Goal: Task Accomplishment & Management: Use online tool/utility

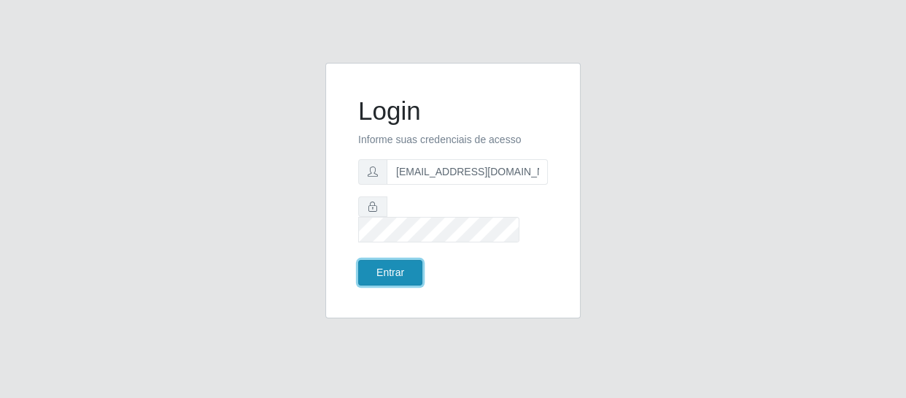
click at [393, 260] on button "Entrar" at bounding box center [390, 273] width 64 height 26
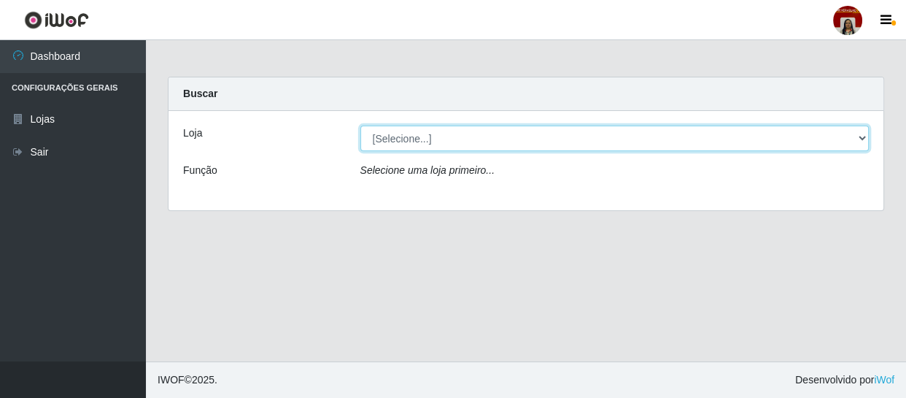
click at [472, 139] on select "[Selecione...] Mar Vermelho - Loja 04" at bounding box center [615, 139] width 509 height 26
select select "251"
click at [361, 126] on select "[Selecione...] Mar Vermelho - Loja 04" at bounding box center [615, 139] width 509 height 26
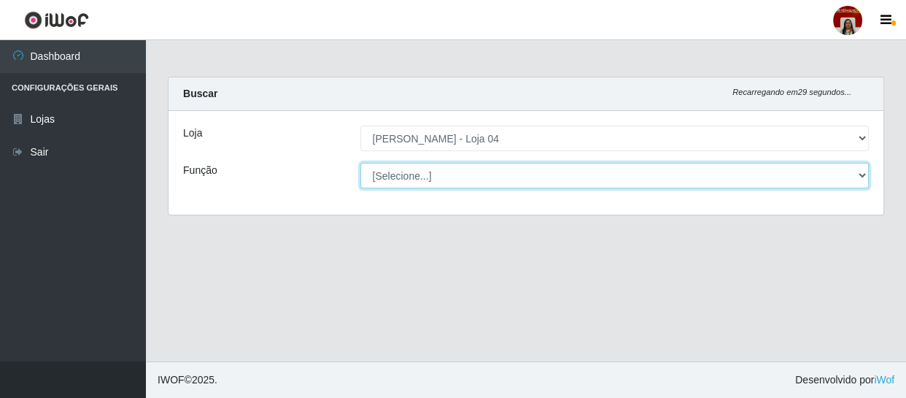
click at [450, 171] on select "[Selecione...] ASG ASG + ASG ++ Auxiliar de Depósito Auxiliar de Depósito + Aux…" at bounding box center [615, 176] width 509 height 26
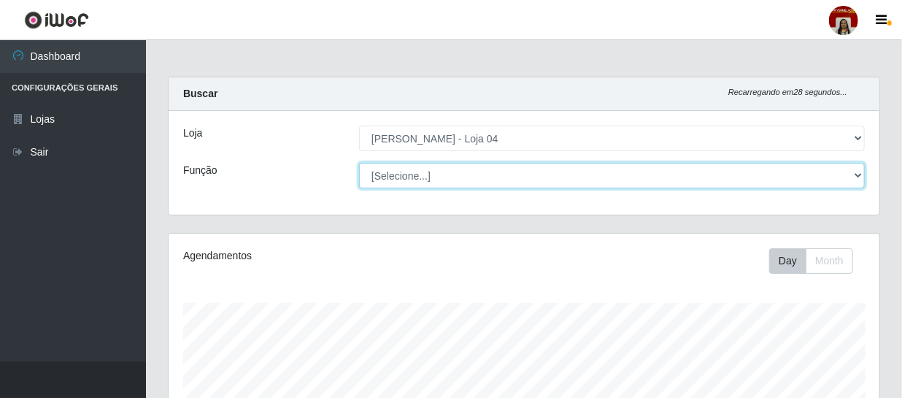
scroll to position [303, 711]
select select "22"
click at [359, 163] on select "[Selecione...] ASG ASG + ASG ++ Auxiliar de Depósito Auxiliar de Depósito + Aux…" at bounding box center [612, 176] width 506 height 26
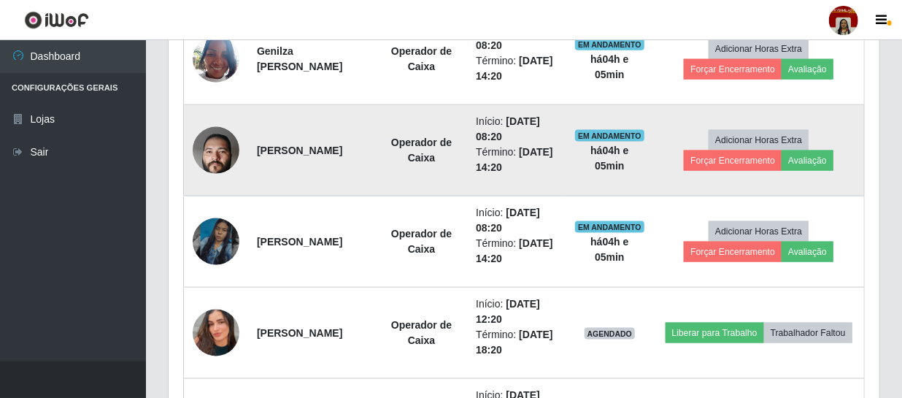
scroll to position [862, 0]
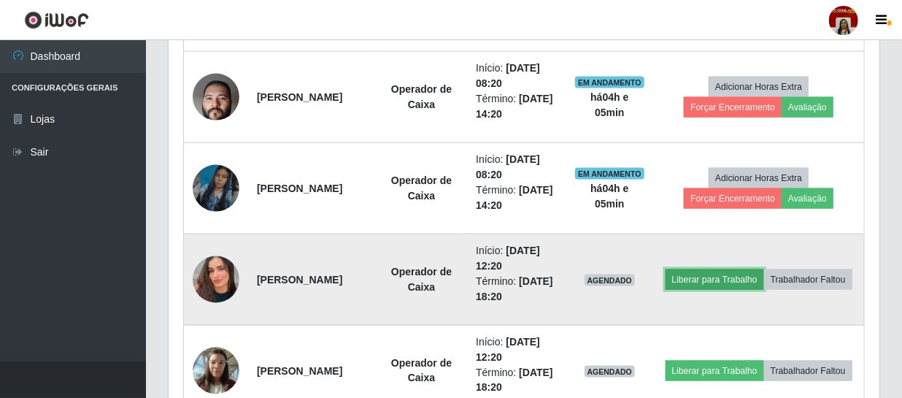
click at [764, 269] on button "Liberar para Trabalho" at bounding box center [715, 279] width 99 height 20
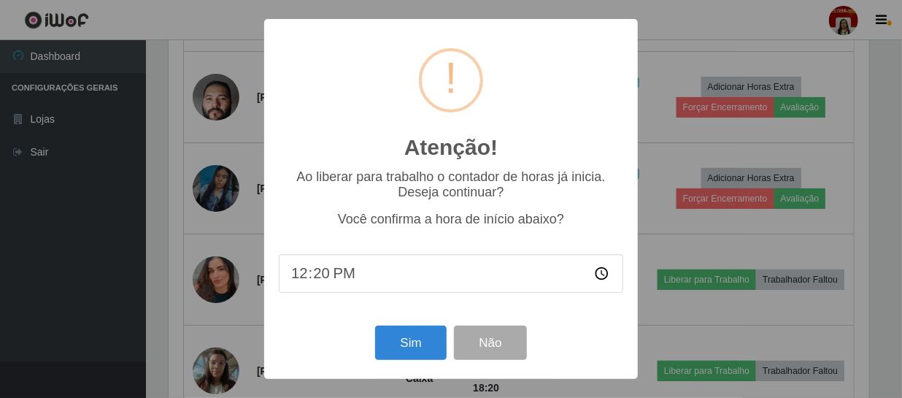
scroll to position [303, 704]
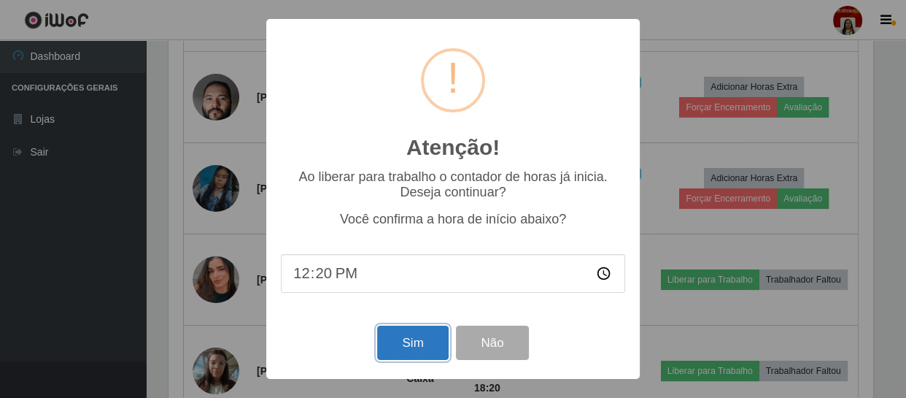
click at [413, 343] on button "Sim" at bounding box center [412, 342] width 71 height 34
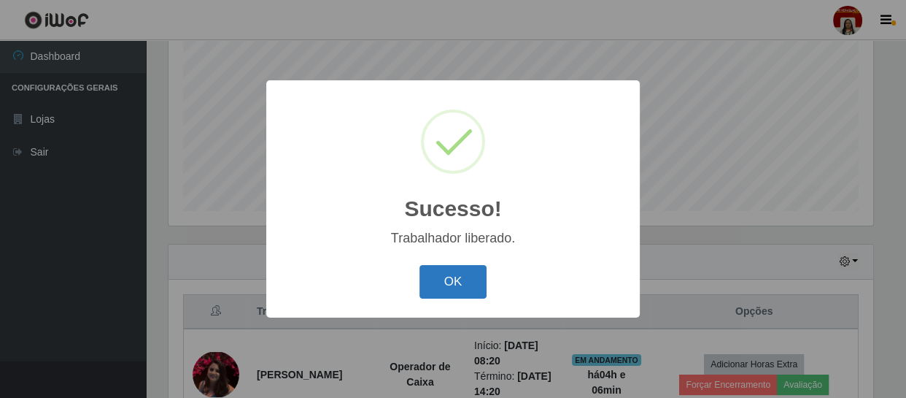
click at [465, 270] on button "OK" at bounding box center [454, 282] width 68 height 34
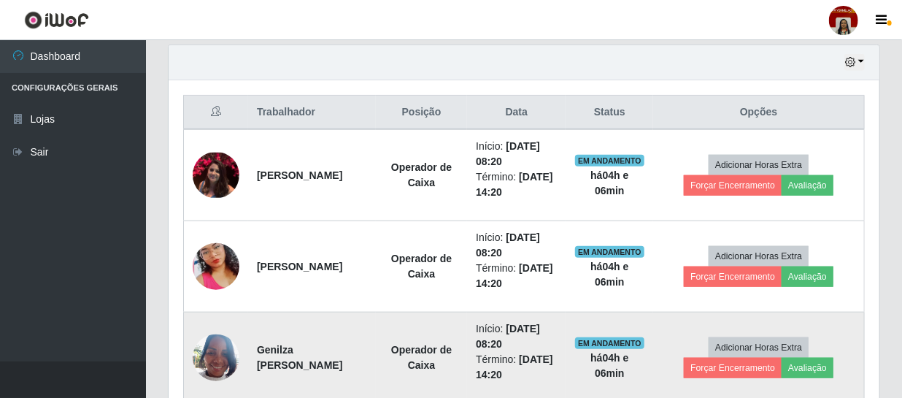
scroll to position [444, 0]
